Goal: Check status: Check status

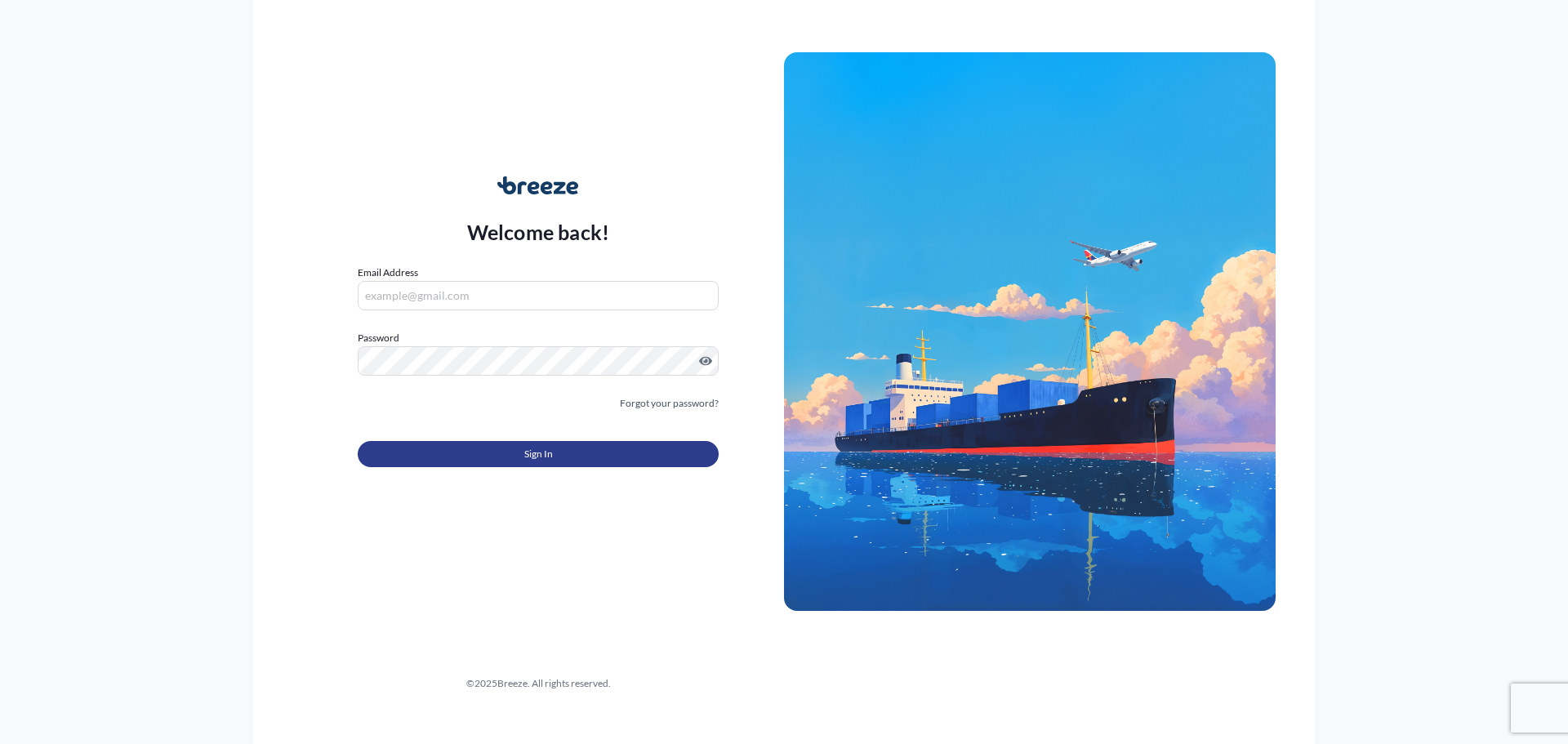
type input "[PERSON_NAME][EMAIL_ADDRESS][PERSON_NAME][DOMAIN_NAME]"
click at [546, 446] on span "Sign In" at bounding box center [538, 453] width 28 height 16
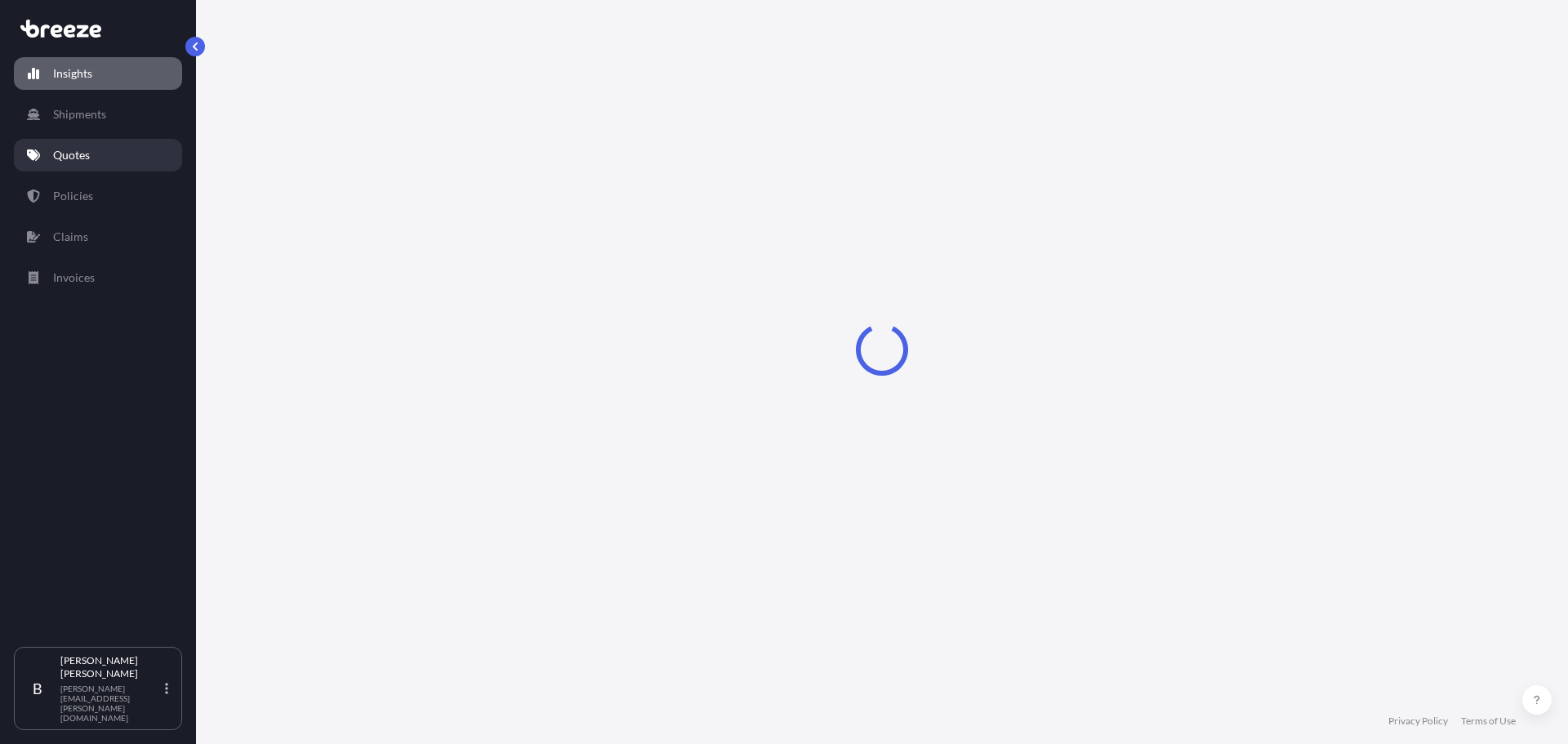
select select "2025"
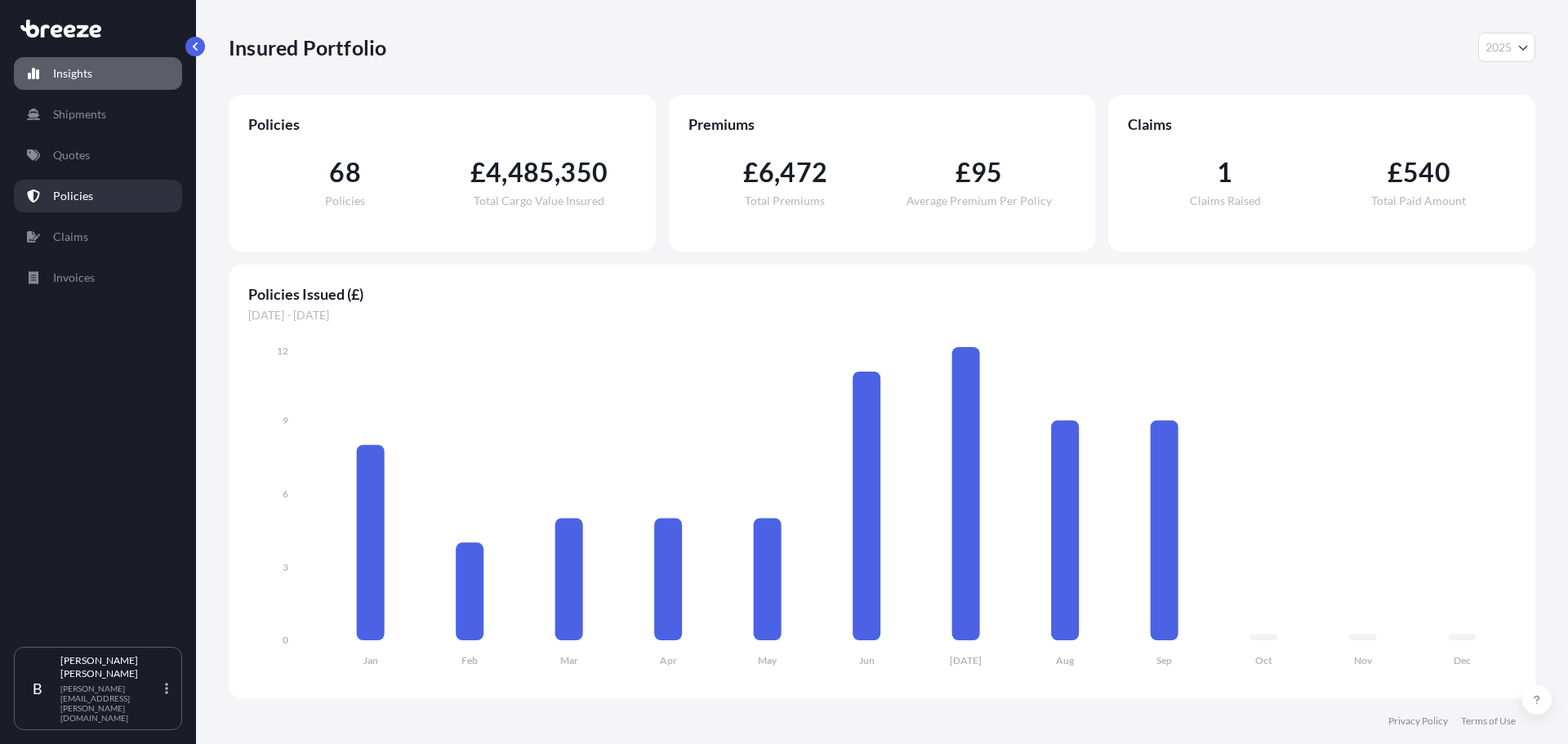
click at [83, 186] on link "Policies" at bounding box center [98, 196] width 168 height 33
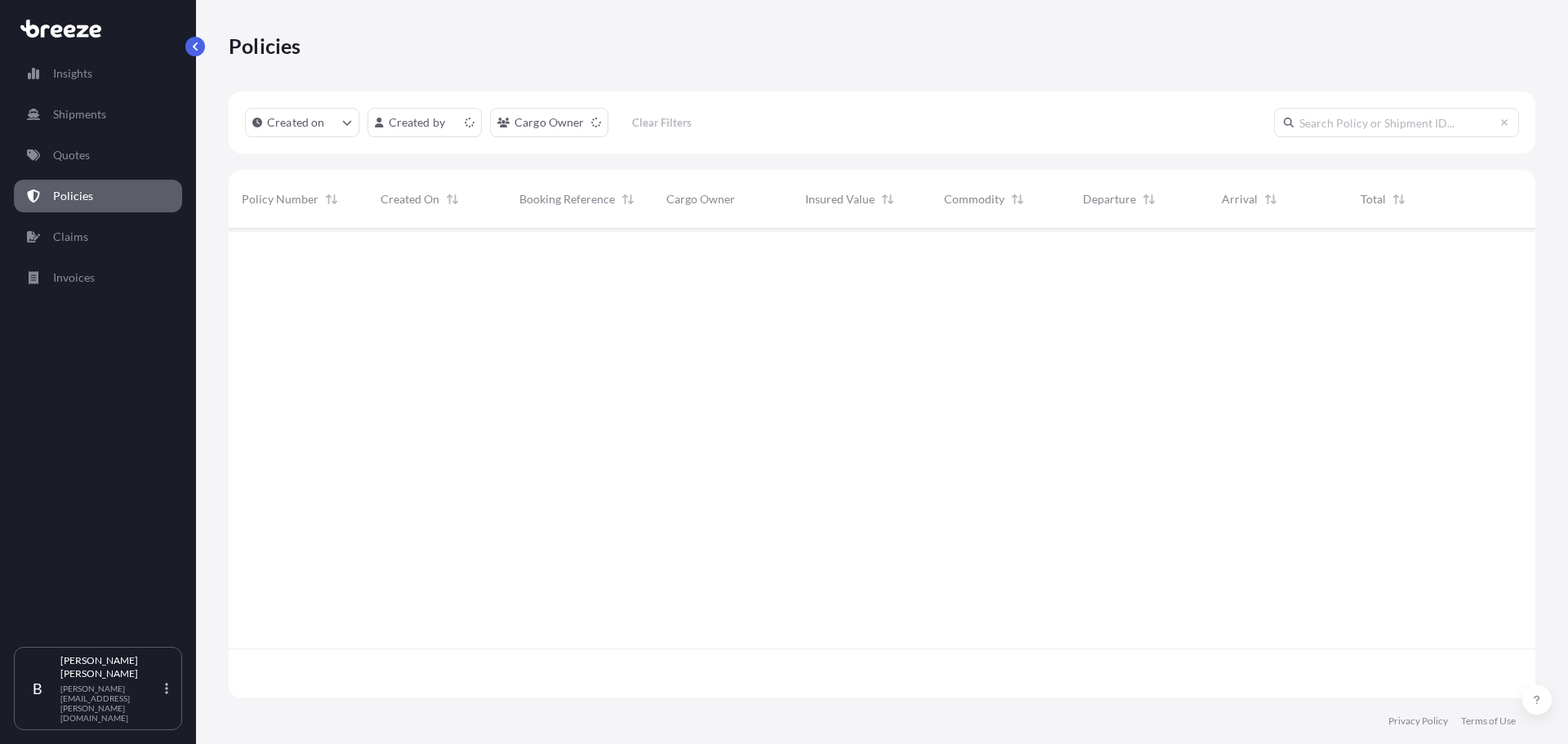
scroll to position [466, 1294]
click at [1368, 126] on input "text" at bounding box center [1395, 123] width 245 height 29
type input "8nio5080002"
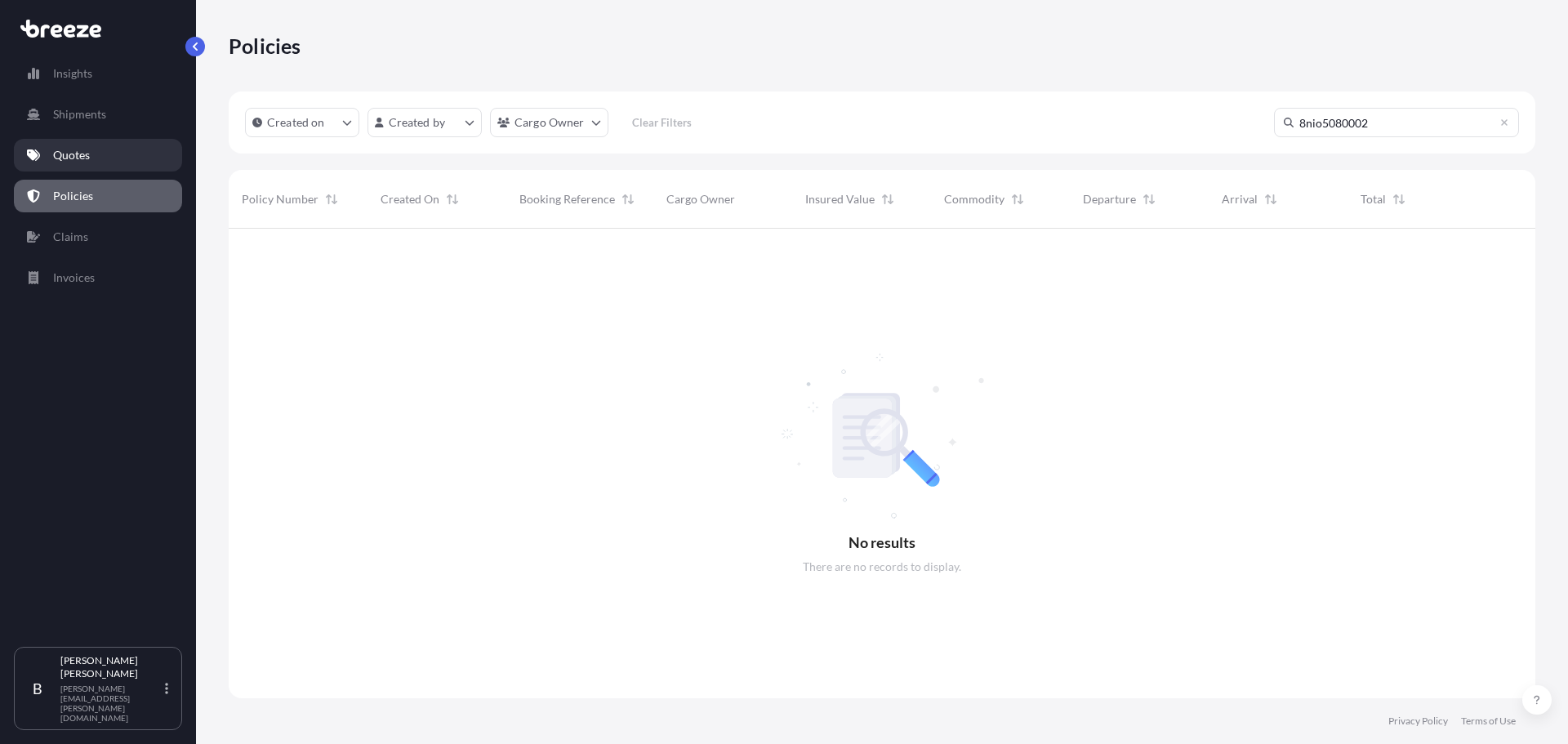
click at [85, 164] on link "Quotes" at bounding box center [98, 155] width 168 height 33
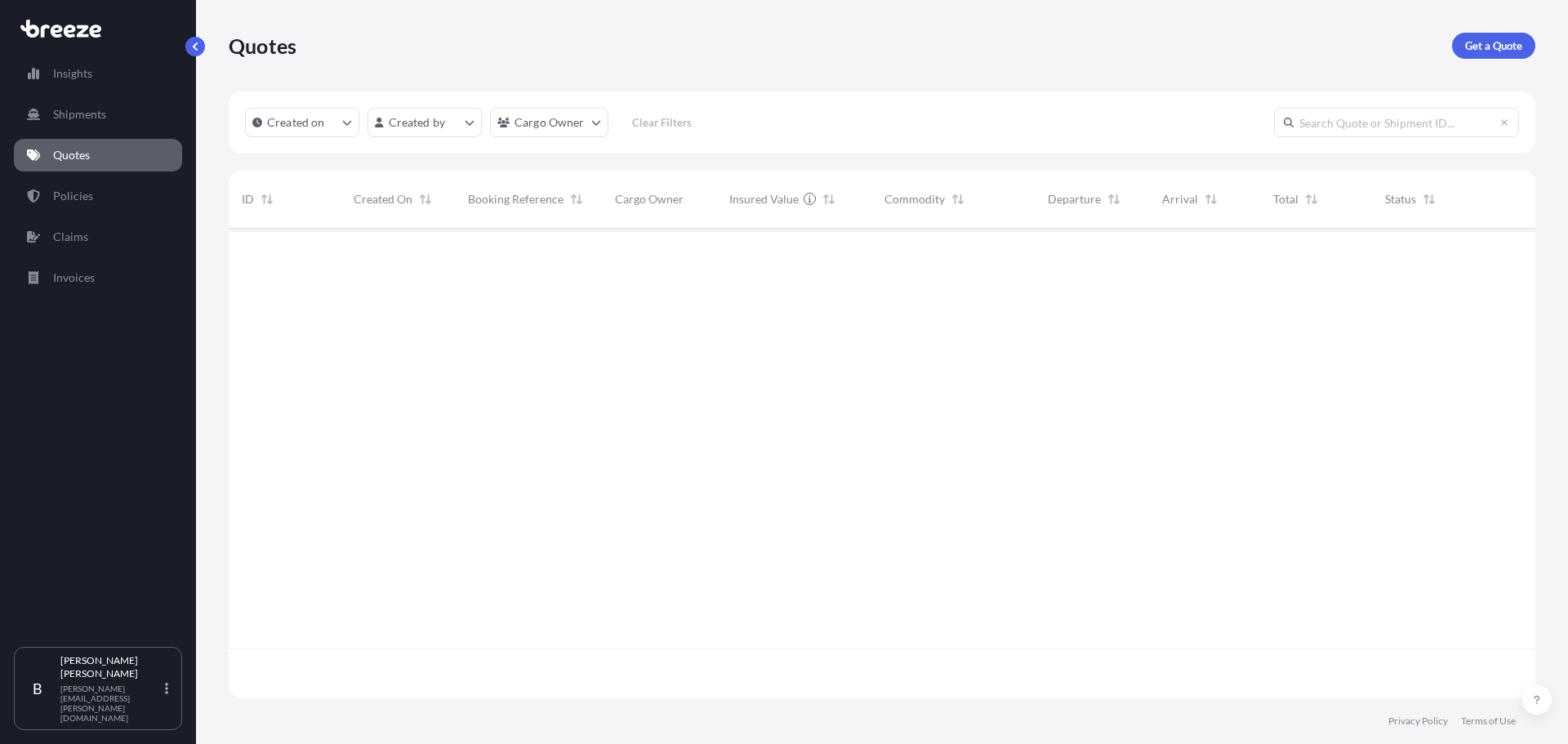
scroll to position [466, 1294]
click at [1340, 126] on input "text" at bounding box center [1395, 123] width 245 height 29
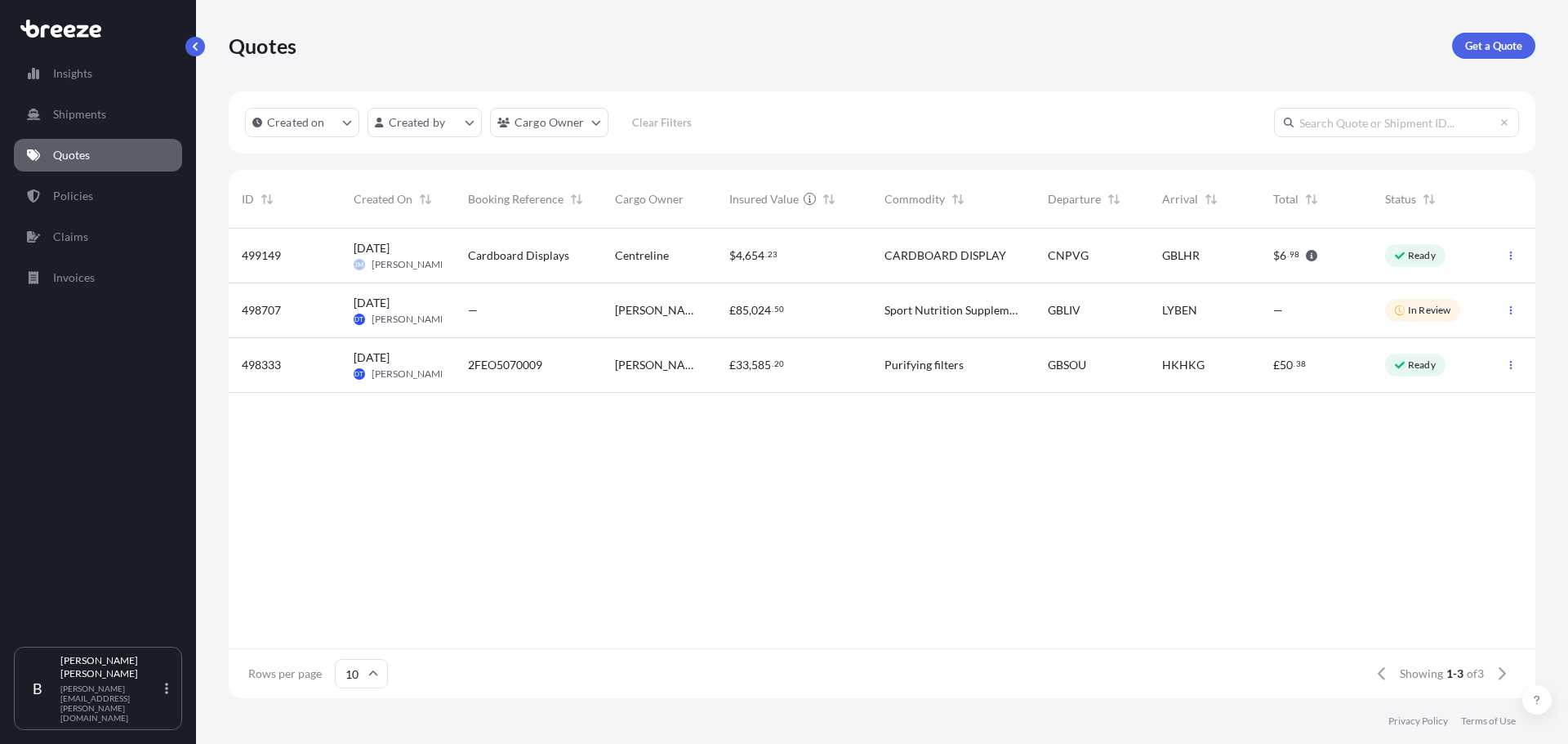
click at [990, 553] on div "499149 [DATE] [PERSON_NAME] Cardboard Displays Centreline $ 4 , 654 . 23 CARDBO…" at bounding box center [881, 438] width 1306 height 420
click at [1220, 191] on div "Arrival" at bounding box center [1205, 199] width 86 height 45
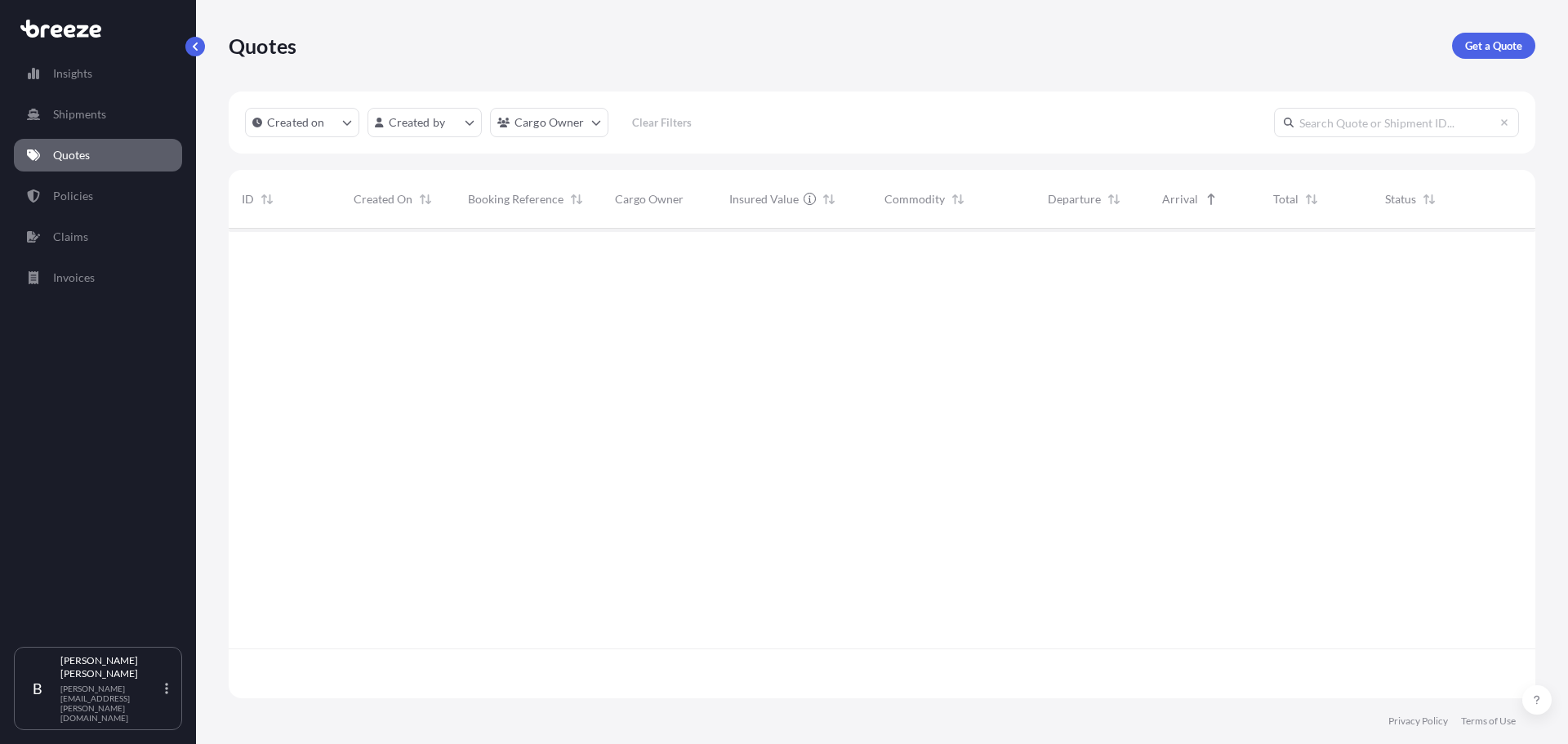
click at [1202, 190] on div at bounding box center [1211, 199] width 20 height 20
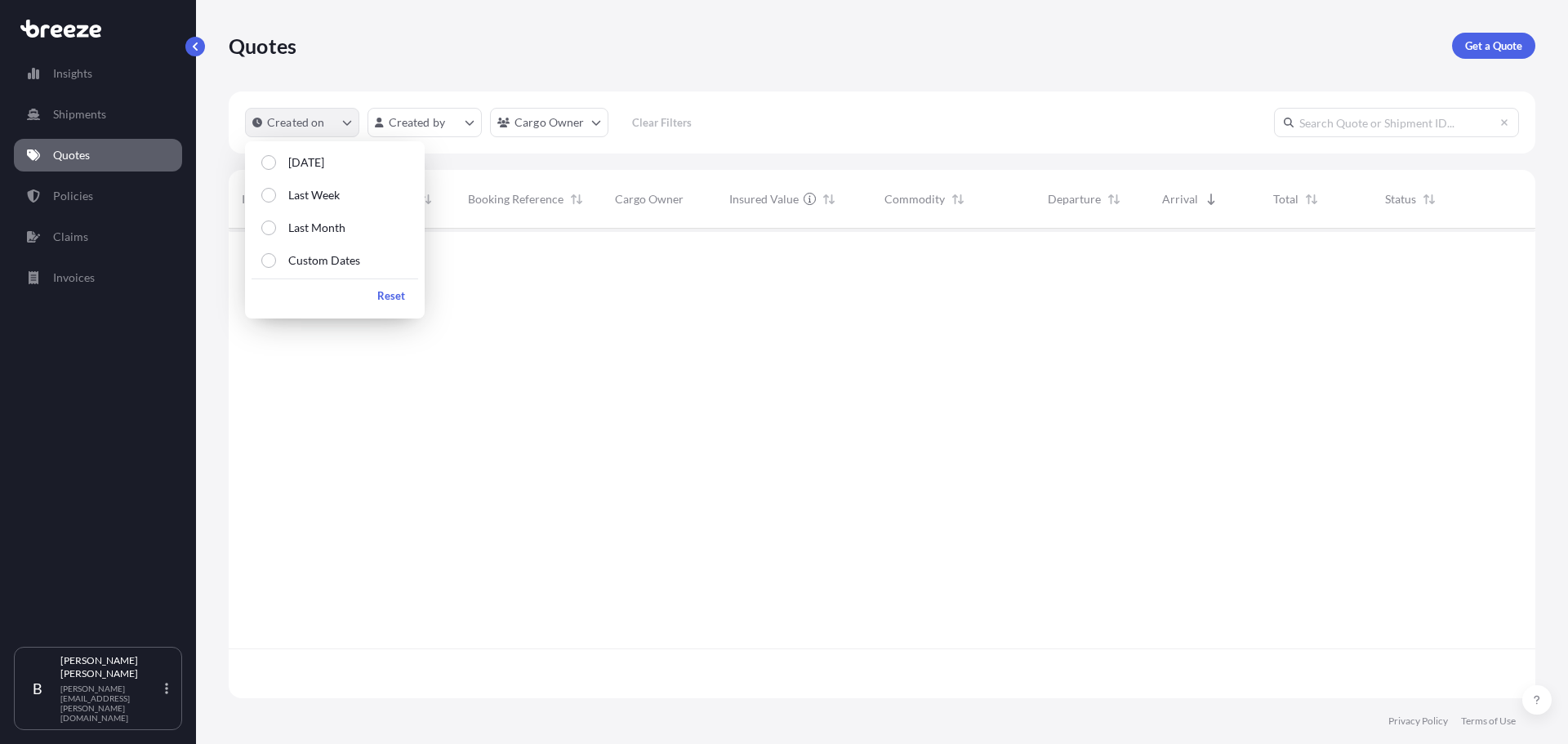
click at [305, 120] on p "Created on" at bounding box center [296, 122] width 58 height 16
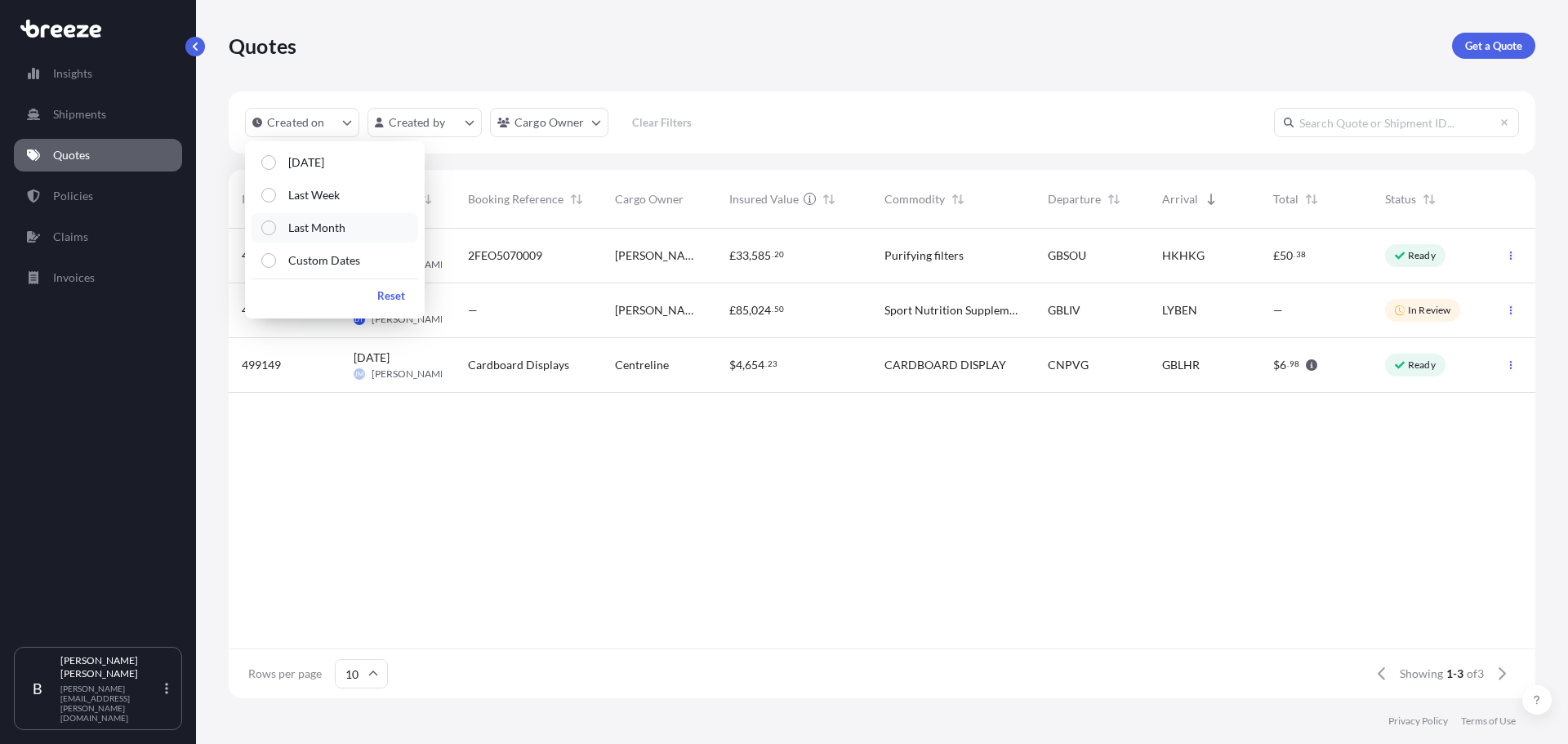
click at [328, 229] on p "Last Month" at bounding box center [317, 227] width 58 height 16
click at [549, 516] on div "499149 [DATE] [PERSON_NAME] Cardboard Displays Centreline $ 4 , 654 . 23 CARDBO…" at bounding box center [881, 438] width 1306 height 420
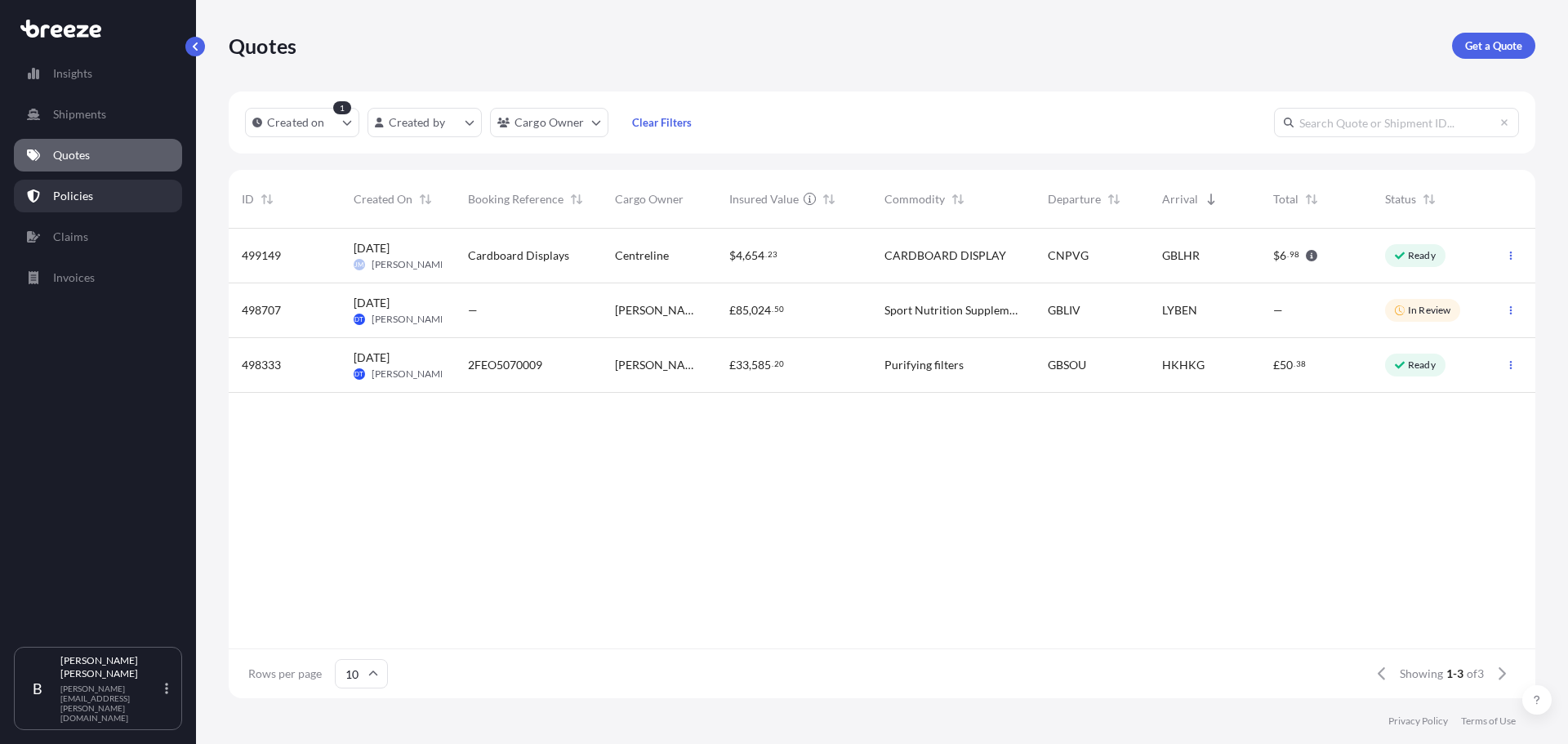
click at [95, 193] on link "Policies" at bounding box center [98, 196] width 168 height 33
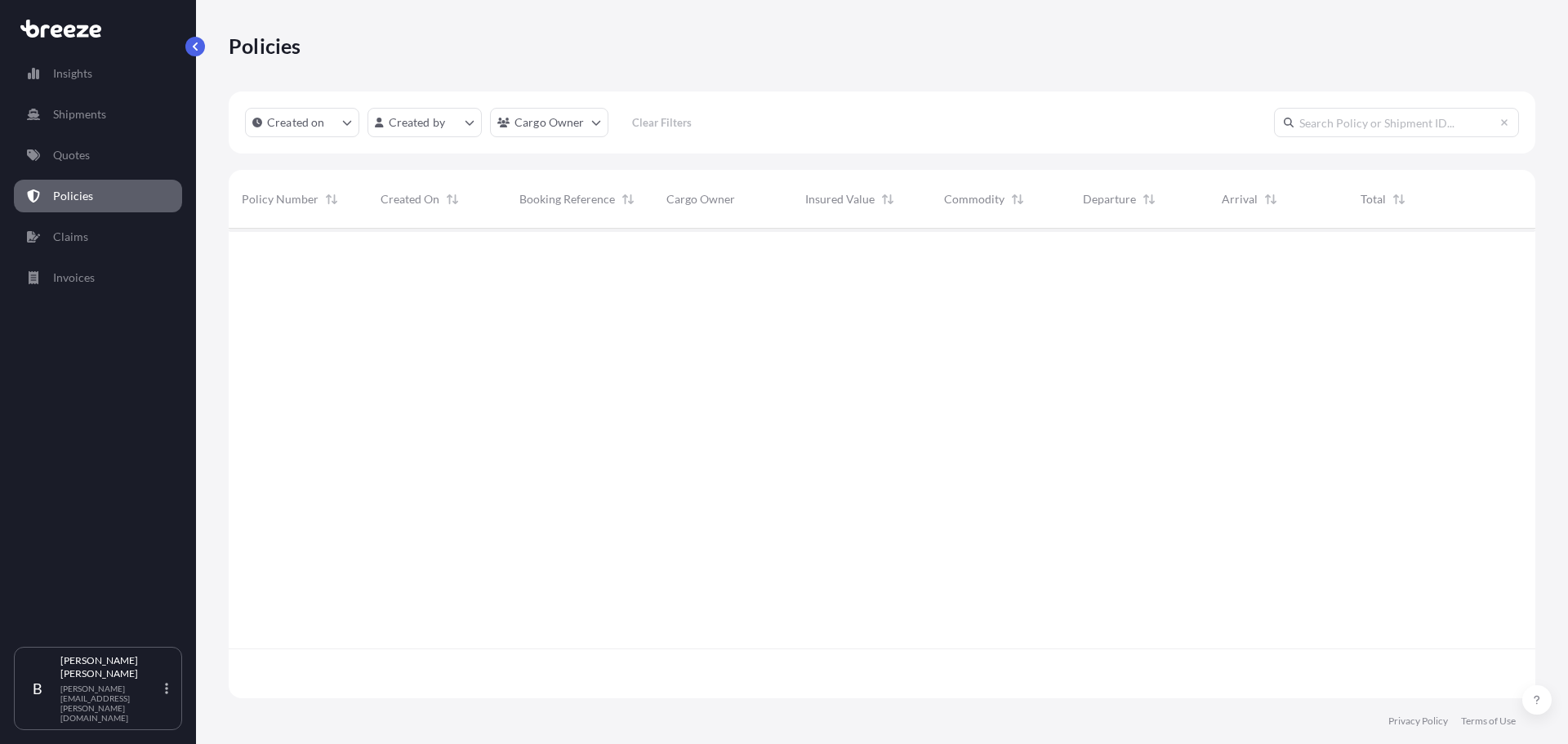
scroll to position [466, 1294]
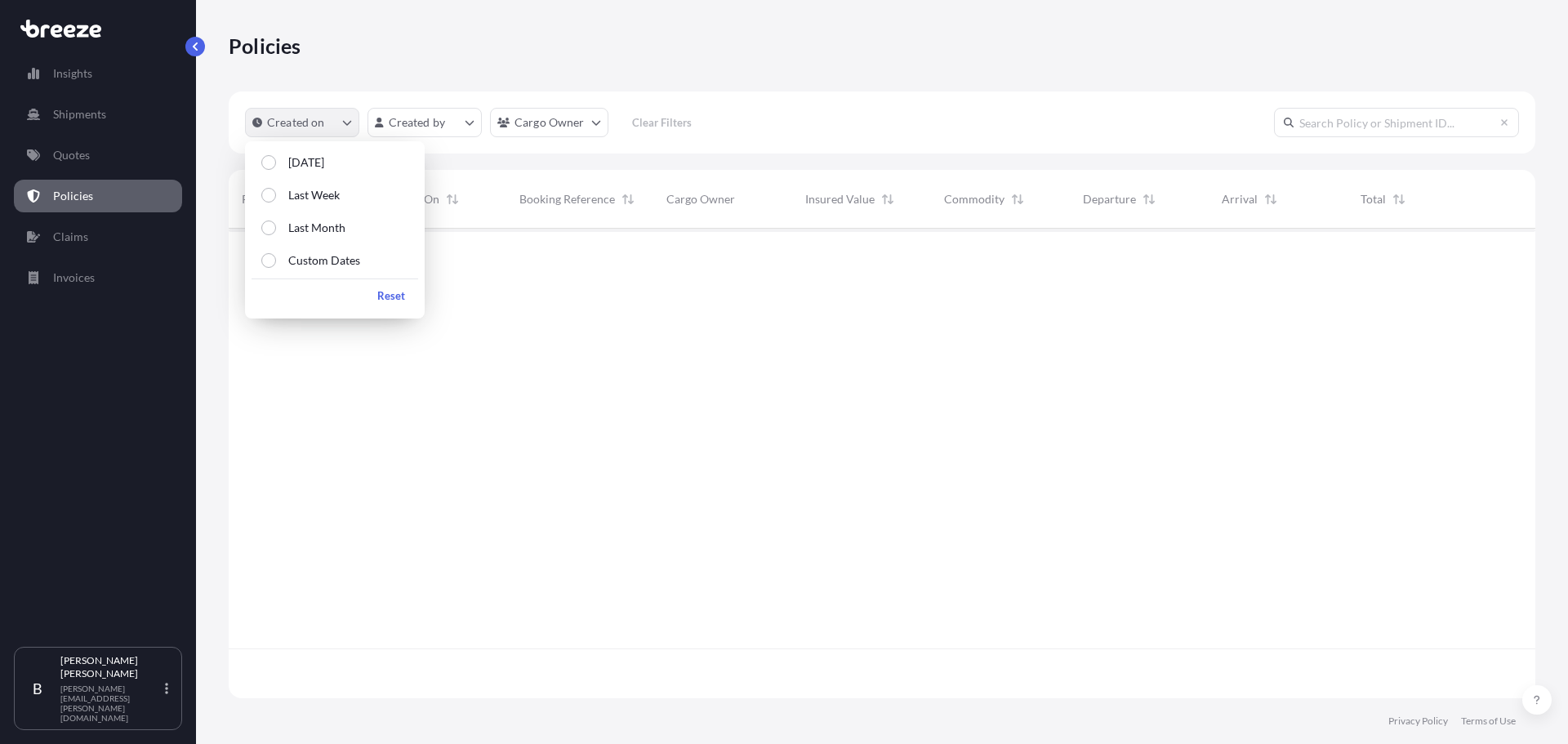
click at [329, 122] on button "Created on" at bounding box center [301, 123] width 114 height 29
click at [336, 233] on p "Last Month" at bounding box center [317, 227] width 58 height 16
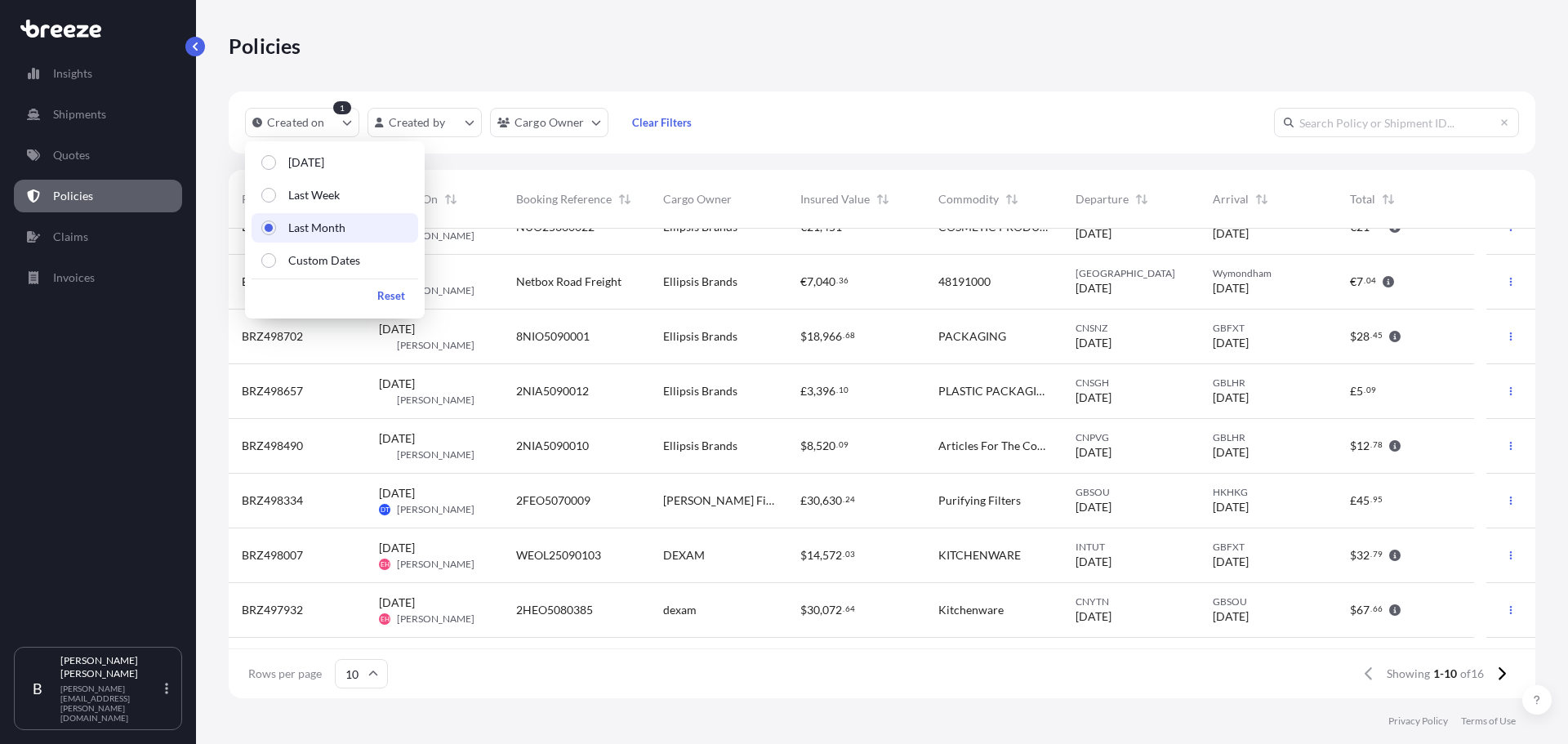
scroll to position [127, 0]
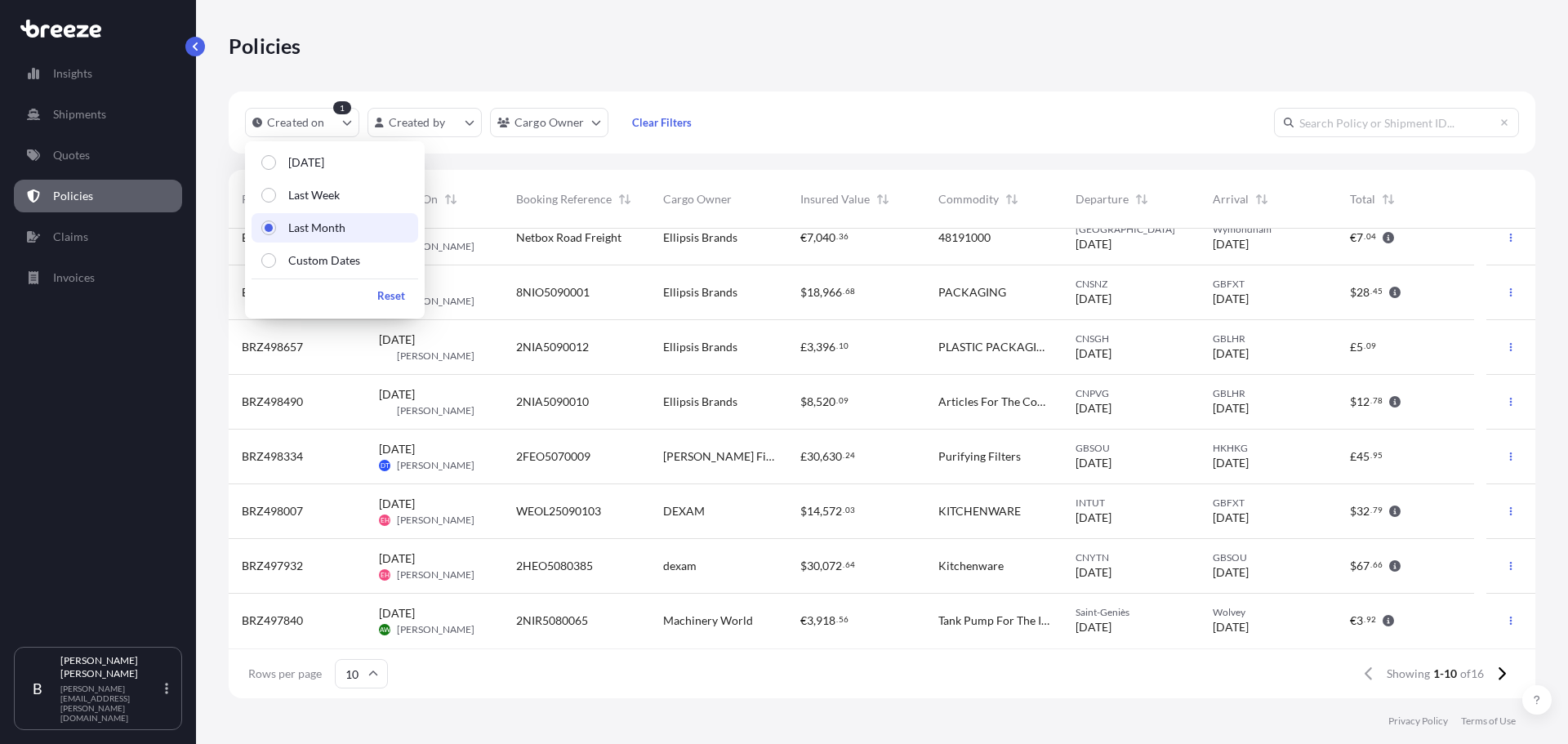
click at [802, 137] on div "Created on 1 Created by Cargo Owner Clear Filters" at bounding box center [881, 123] width 1306 height 62
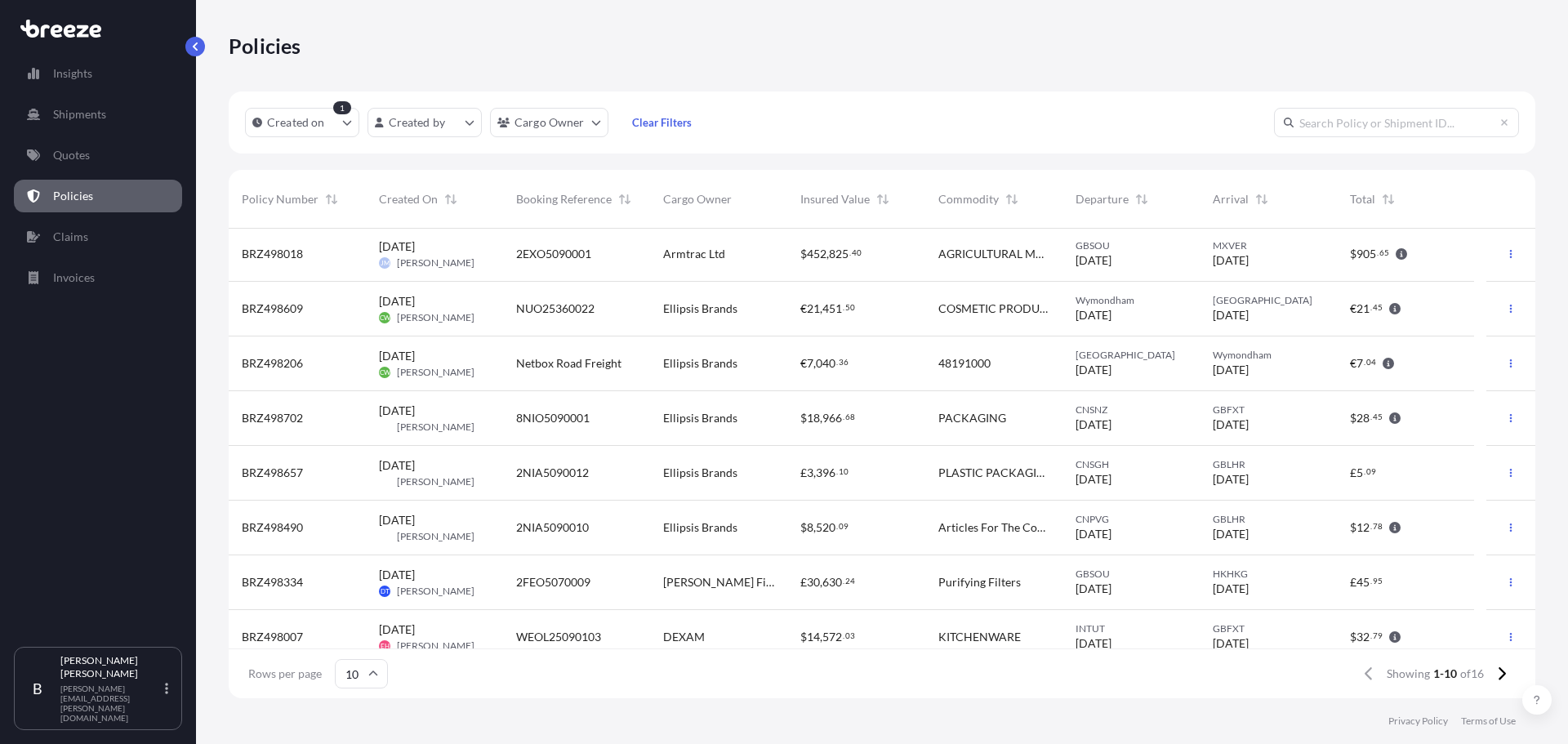
scroll to position [0, 0]
click at [1502, 672] on icon at bounding box center [1501, 673] width 9 height 15
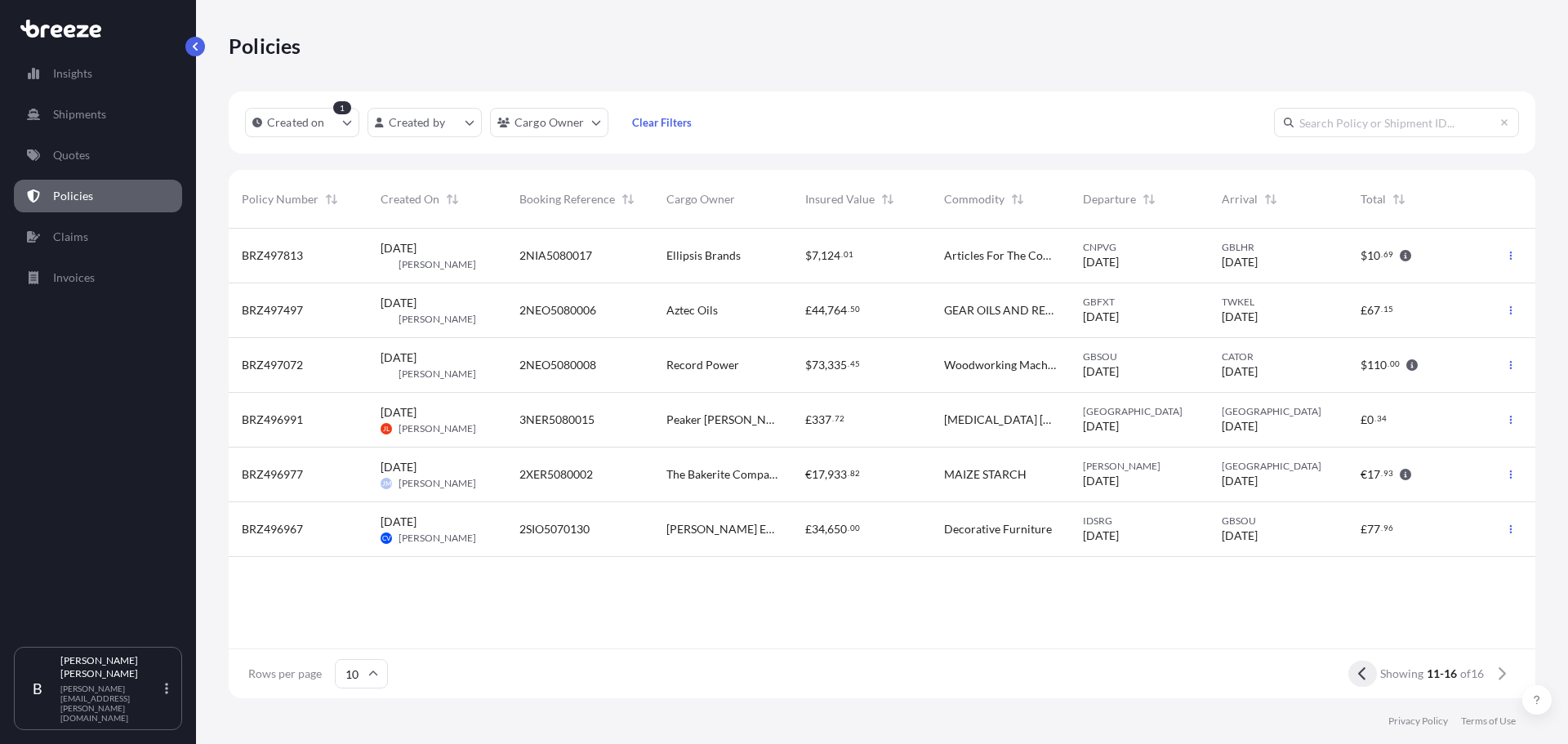
click at [1368, 678] on button at bounding box center [1362, 674] width 28 height 26
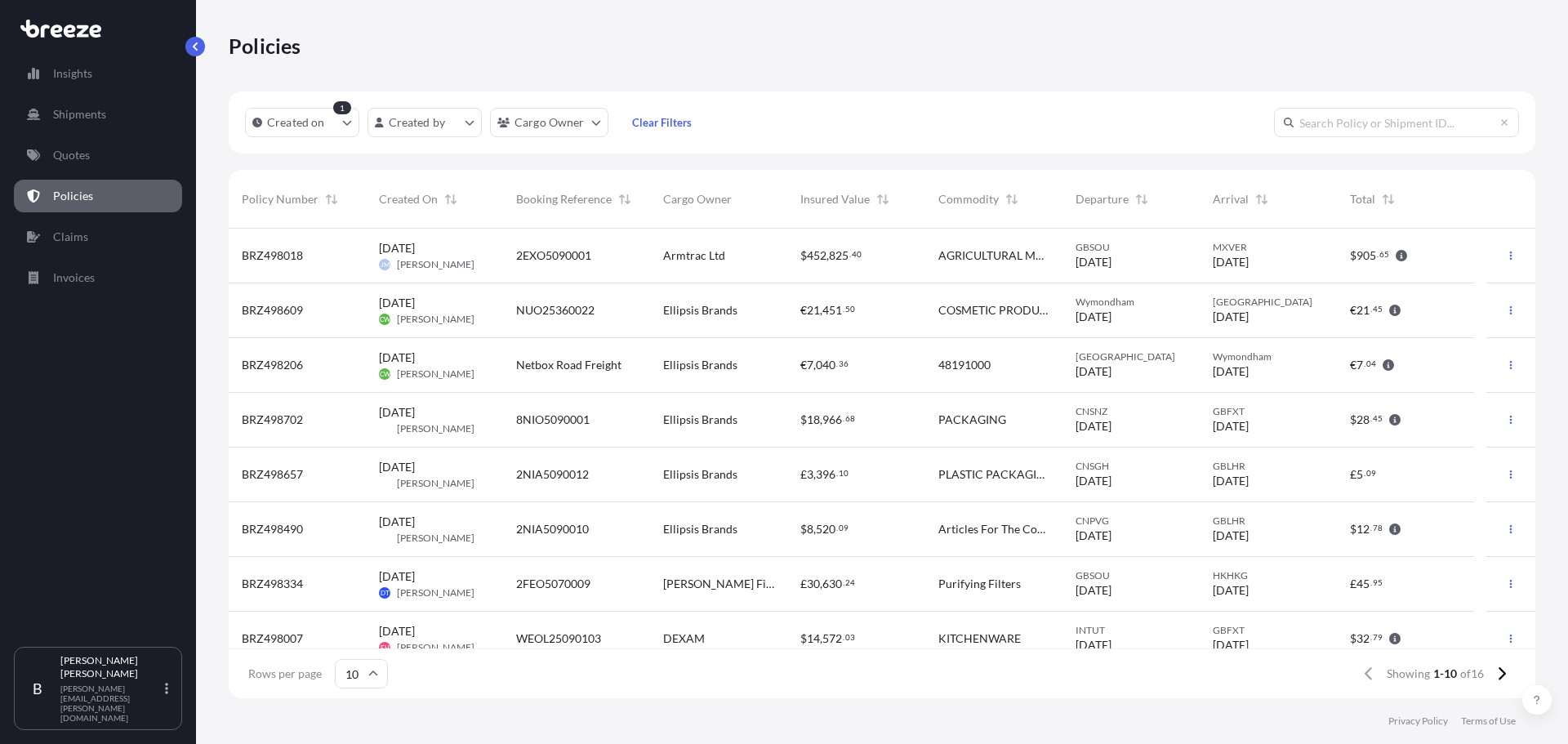
scroll to position [127, 0]
